Goal: Task Accomplishment & Management: Complete application form

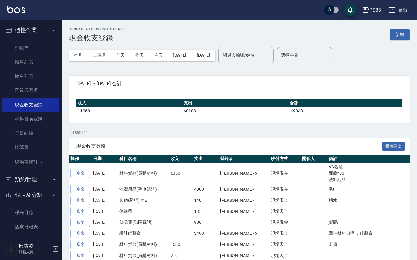
click at [407, 23] on div "GENERAL ACCOUNTING RECORDS 現金收支登錄 新增 本月 上個月 [DATE] [DATE] [DATE] [DATE] [DATE] …" at bounding box center [240, 209] width 356 height 379
click at [406, 32] on button "新增" at bounding box center [400, 34] width 20 height 11
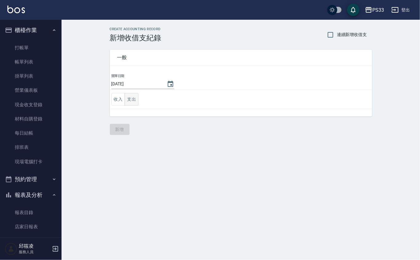
click at [127, 99] on button "支出" at bounding box center [132, 99] width 14 height 13
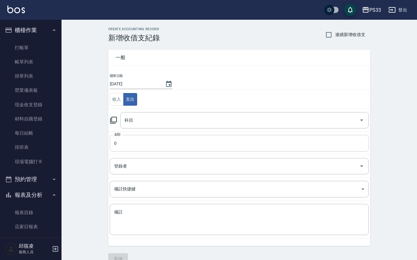
click at [133, 144] on input "0" at bounding box center [239, 143] width 259 height 17
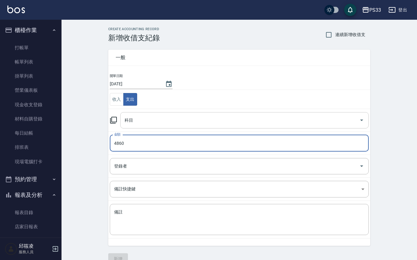
type input "4860"
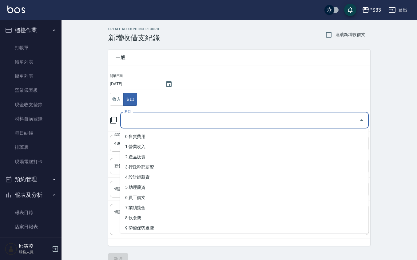
click at [155, 115] on input "科目" at bounding box center [240, 120] width 234 height 11
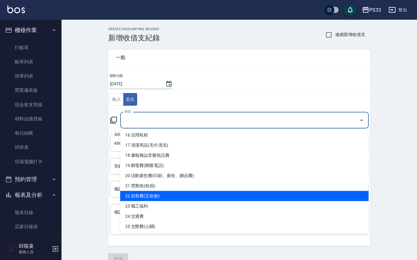
scroll to position [205, 0]
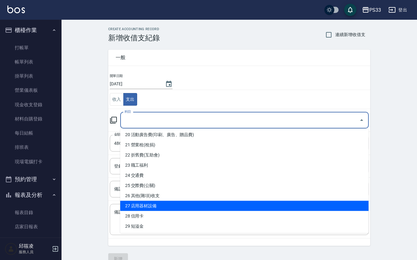
click at [169, 203] on li "27 店用器材設備" at bounding box center [244, 206] width 249 height 10
type input "27 店用器材設備"
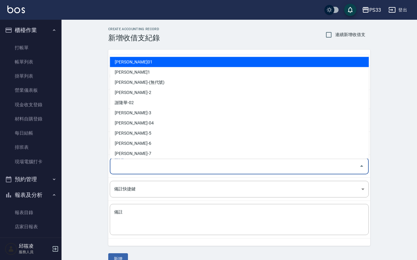
click at [157, 167] on input "登錄者" at bounding box center [235, 166] width 244 height 11
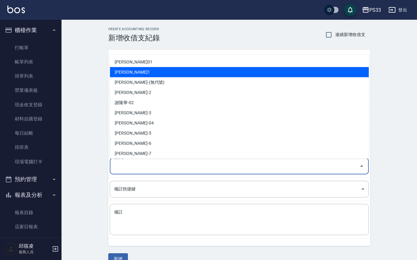
click at [125, 68] on li "[PERSON_NAME]1" at bounding box center [239, 72] width 259 height 10
type input "[PERSON_NAME]1"
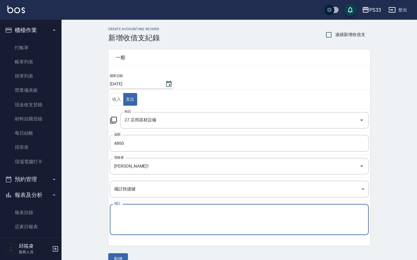
click at [159, 220] on textarea "備註" at bounding box center [239, 219] width 250 height 21
type textarea "n"
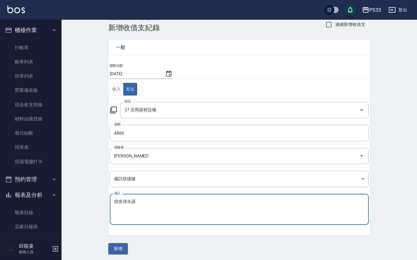
scroll to position [13, 0]
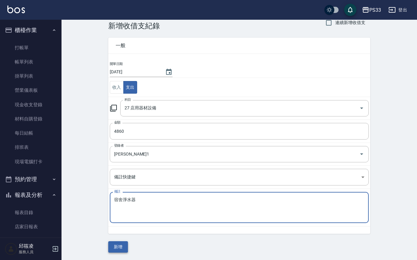
type textarea "宿舍淨水器"
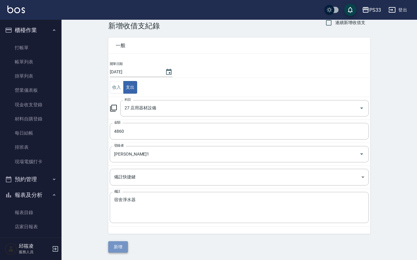
click at [118, 248] on button "新增" at bounding box center [118, 246] width 20 height 11
